Goal: Task Accomplishment & Management: Use online tool/utility

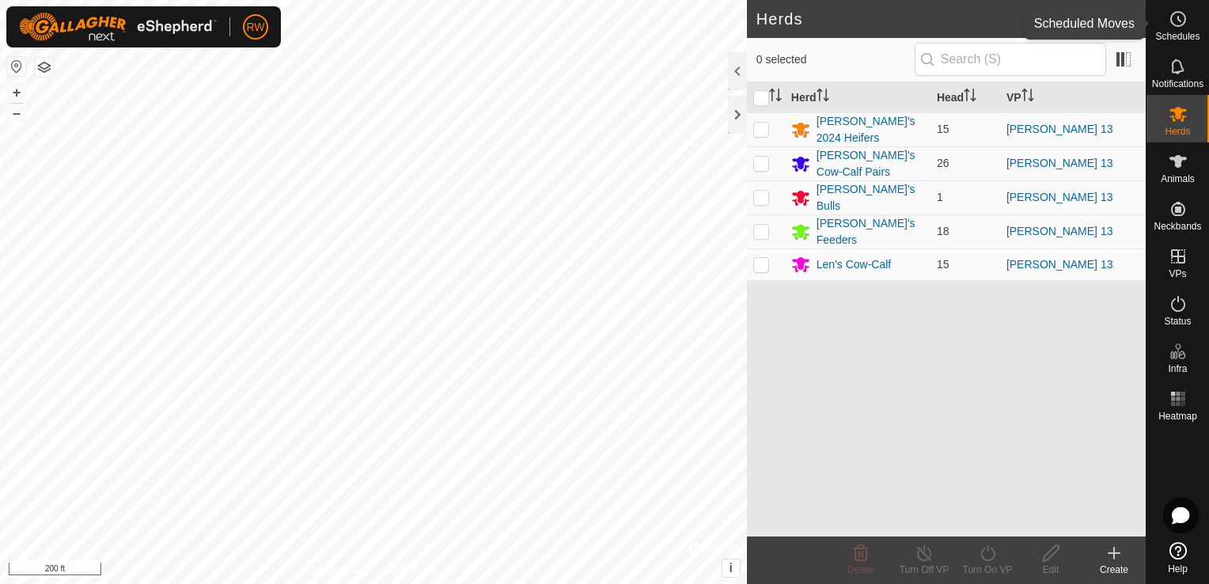
click at [1182, 21] on icon at bounding box center [1178, 18] width 19 height 19
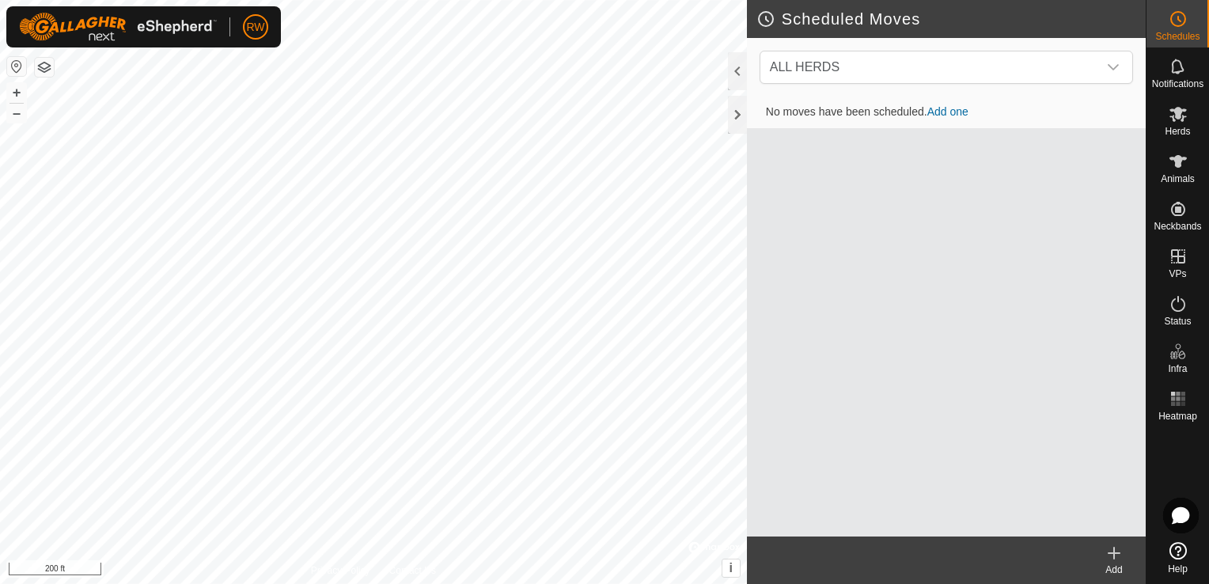
click at [952, 110] on link "Add one" at bounding box center [948, 111] width 41 height 13
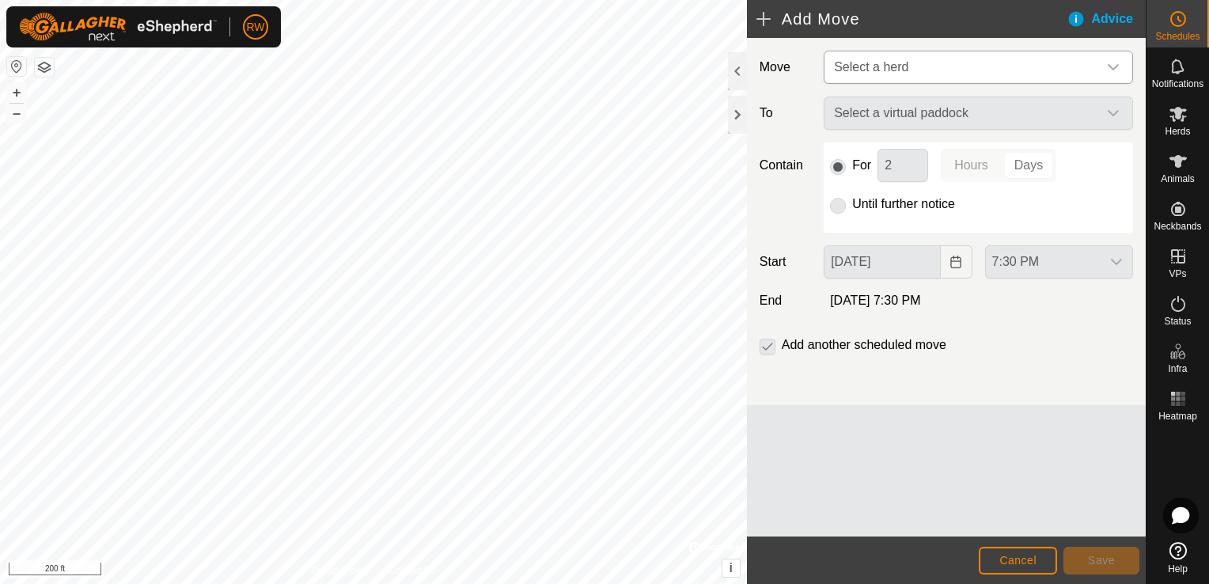
click at [1116, 68] on icon "dropdown trigger" at bounding box center [1113, 67] width 13 height 13
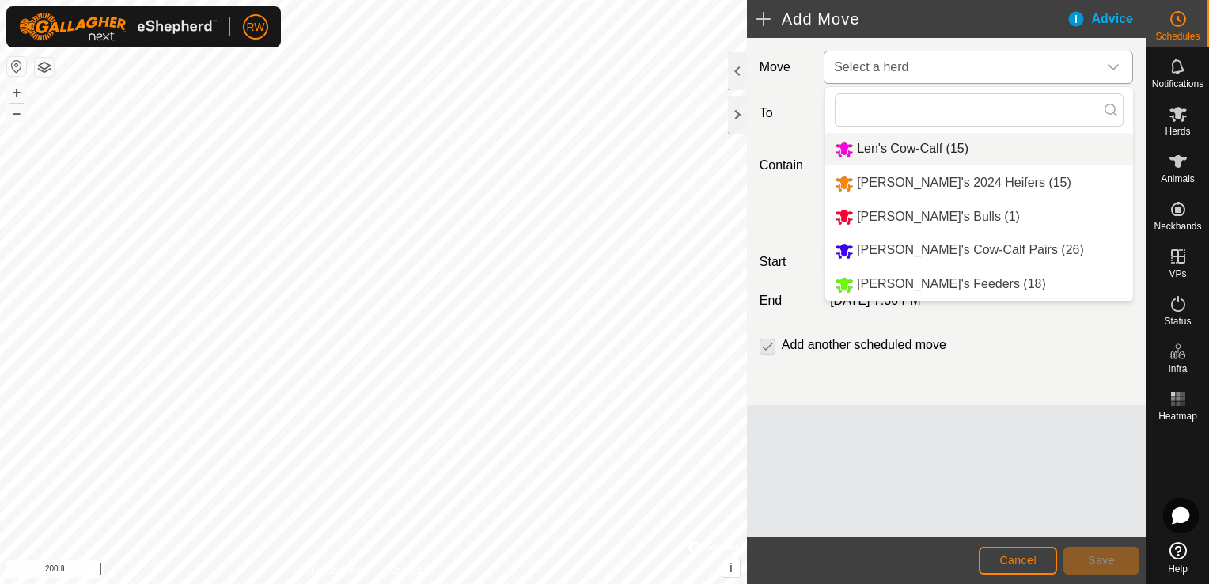
click at [911, 144] on li "Len's Cow-Calf (15)" at bounding box center [980, 149] width 308 height 32
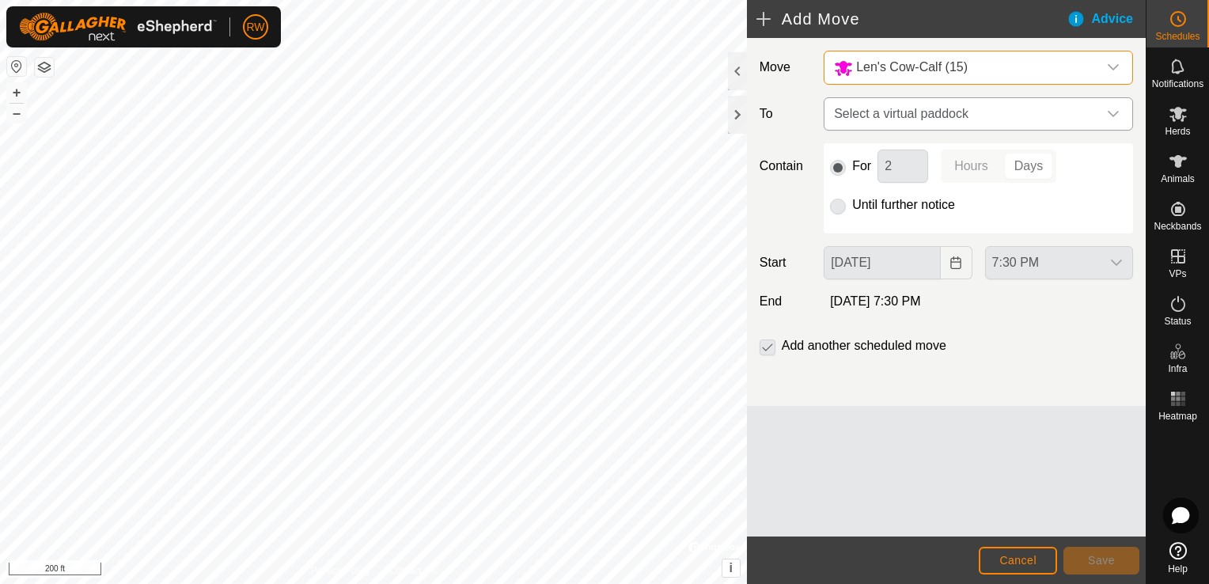
click at [1115, 112] on icon "dropdown trigger" at bounding box center [1113, 114] width 13 height 13
